Goal: Find specific page/section: Find specific page/section

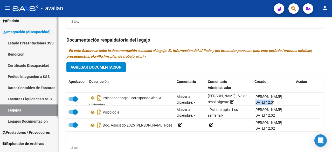
scroll to position [1, 0]
click at [15, 111] on link "Legajos" at bounding box center [29, 109] width 58 height 11
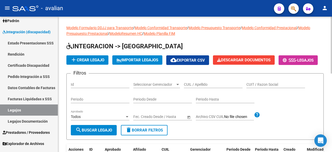
click at [200, 87] on input "CUIL / Apellido" at bounding box center [213, 84] width 59 height 4
paste input "20579444410"
type input "20579444410"
click at [87, 132] on span "search Buscar Legajo" at bounding box center [93, 129] width 37 height 5
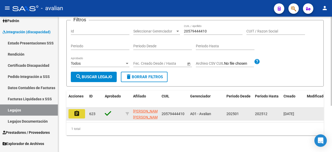
click at [79, 110] on mat-icon "assignment" at bounding box center [77, 113] width 6 height 6
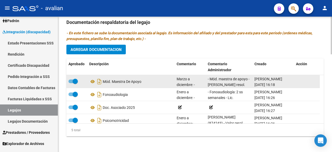
click at [272, 84] on span "[DATE] 16:18" at bounding box center [264, 84] width 20 height 4
drag, startPoint x: 273, startPoint y: 84, endPoint x: 254, endPoint y: 84, distance: 18.7
click at [254, 84] on span "[DATE] 16:18" at bounding box center [264, 84] width 20 height 4
copy span "[DATE]"
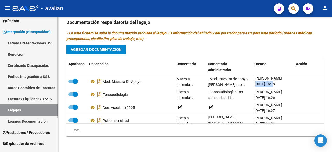
click at [11, 108] on link "Legajos" at bounding box center [29, 109] width 58 height 11
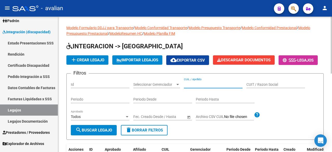
click at [205, 87] on input "CUIL / Apellido" at bounding box center [213, 84] width 59 height 4
paste input "23558060379"
type input "23558060379"
click at [90, 132] on span "search Buscar Legajo" at bounding box center [93, 129] width 37 height 5
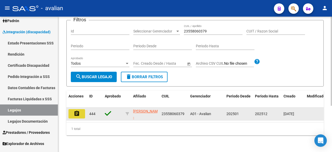
click at [77, 110] on mat-icon "assignment" at bounding box center [77, 113] width 6 height 6
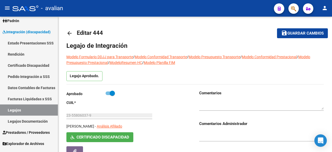
type input "[PERSON_NAME]"
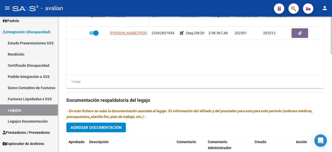
scroll to position [193, 0]
